Goal: Task Accomplishment & Management: Manage account settings

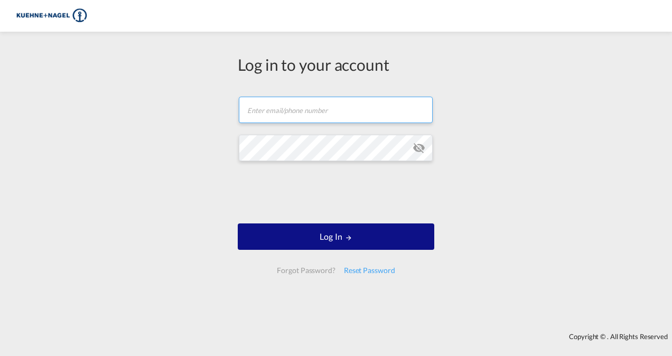
click at [361, 99] on input "text" at bounding box center [336, 110] width 194 height 26
type input "[PERSON_NAME][EMAIL_ADDRESS][PERSON_NAME][DOMAIN_NAME]"
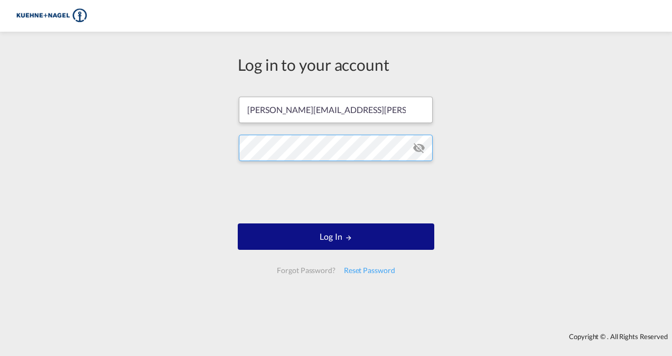
click at [238, 223] on button "Log In" at bounding box center [336, 236] width 197 height 26
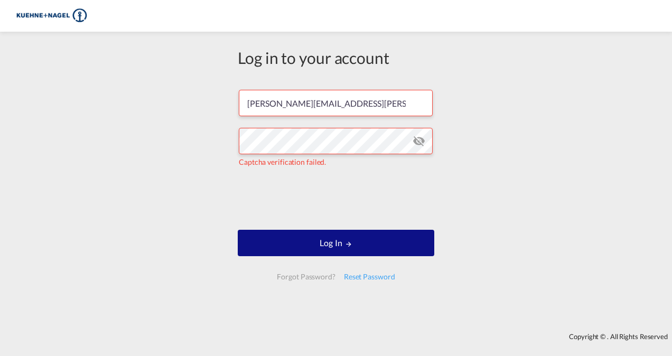
click at [418, 145] on md-icon "icon-eye-off" at bounding box center [419, 141] width 13 height 13
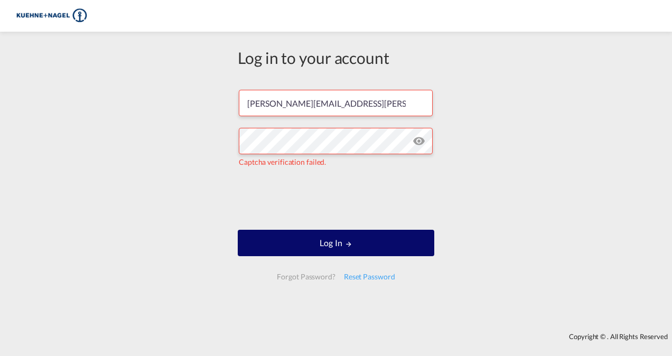
click at [406, 249] on button "Log In" at bounding box center [336, 243] width 197 height 26
